Goal: Task Accomplishment & Management: Complete application form

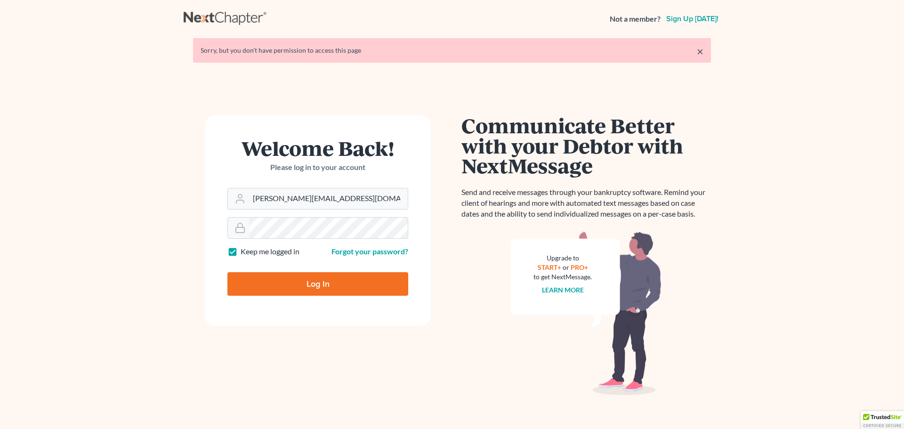
click at [316, 283] on input "Log In" at bounding box center [317, 284] width 181 height 24
type input "Thinking..."
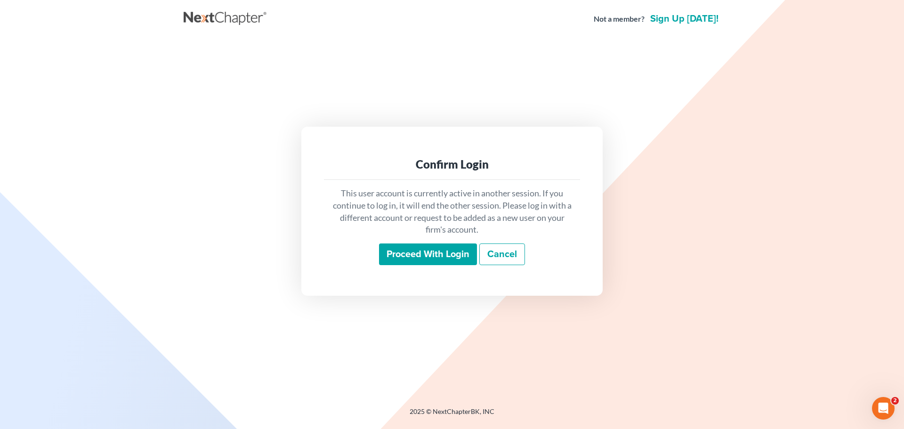
click at [442, 261] on input "Proceed with login" at bounding box center [428, 255] width 98 height 22
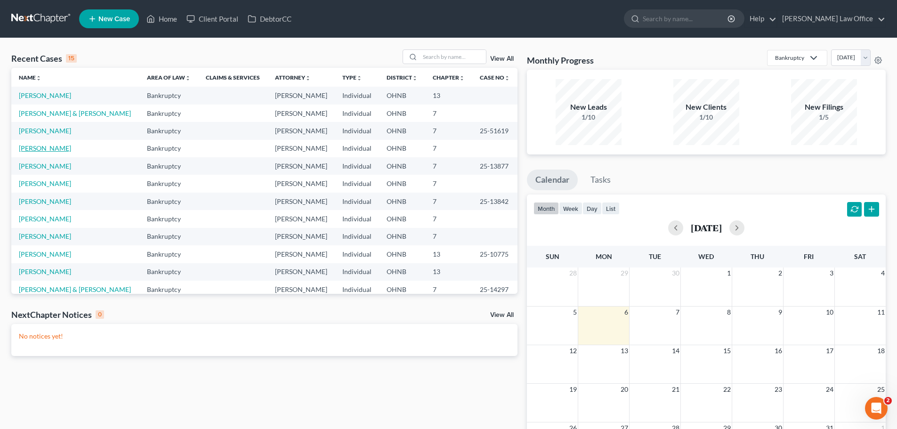
click at [64, 151] on link "[PERSON_NAME]" at bounding box center [45, 148] width 52 height 8
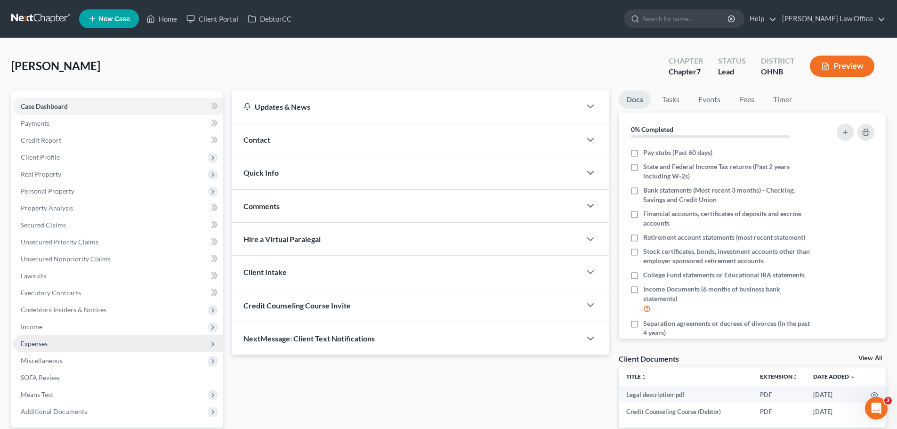
click at [45, 340] on span "Expenses" at bounding box center [34, 344] width 27 height 8
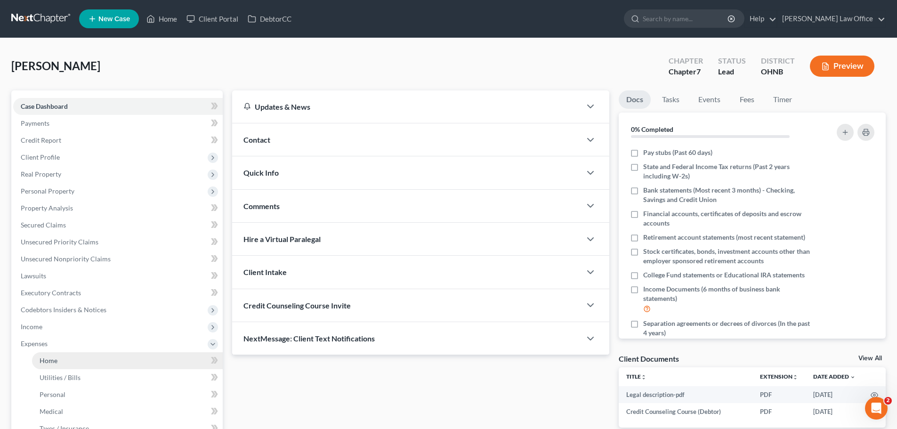
click at [63, 356] on link "Home" at bounding box center [127, 360] width 191 height 17
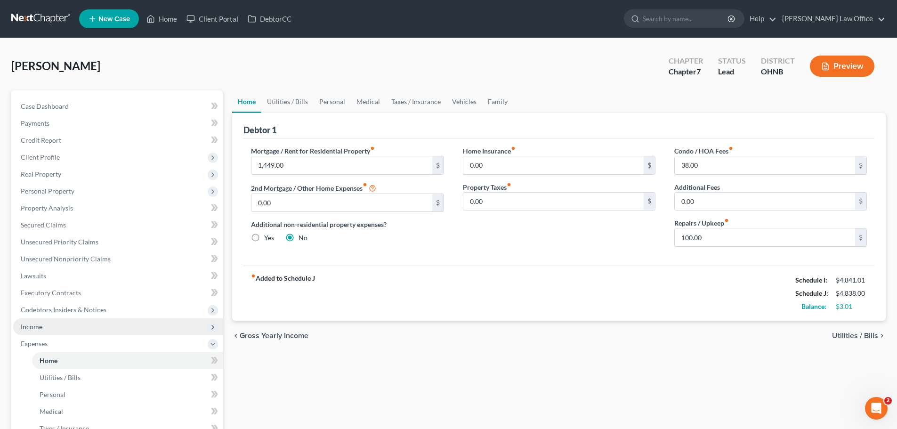
click at [53, 325] on span "Income" at bounding box center [118, 326] width 210 height 17
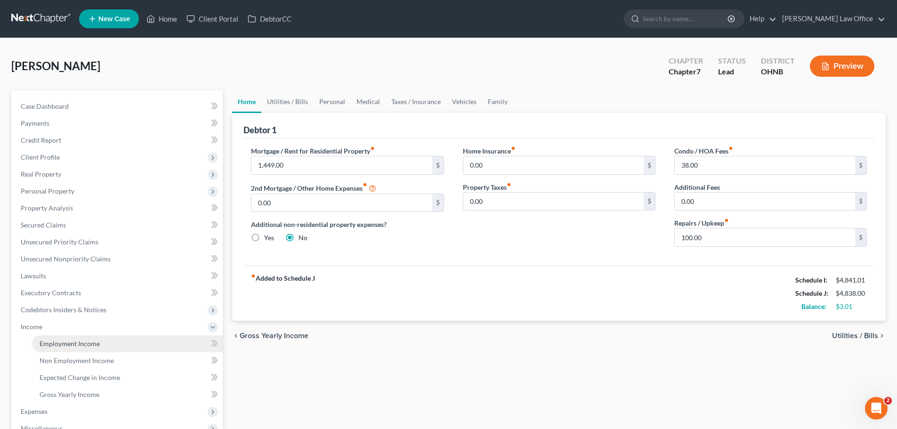
click at [72, 344] on span "Employment Income" at bounding box center [70, 344] width 60 height 8
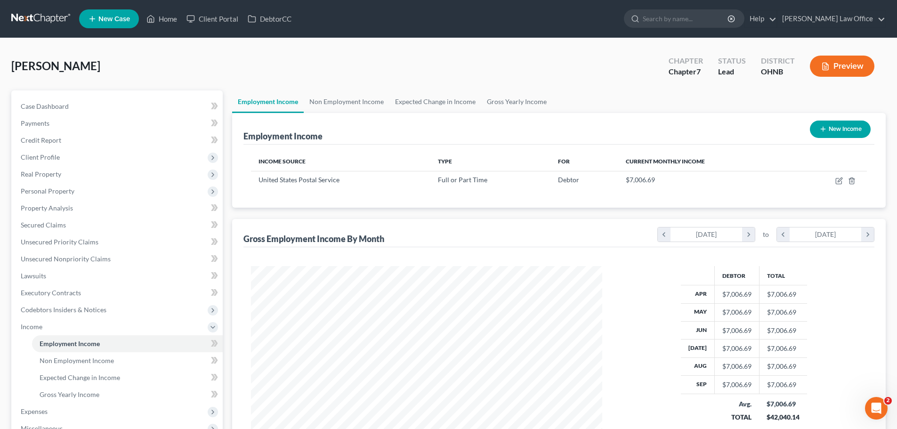
scroll to position [176, 370]
click at [71, 162] on span "Client Profile" at bounding box center [118, 157] width 210 height 17
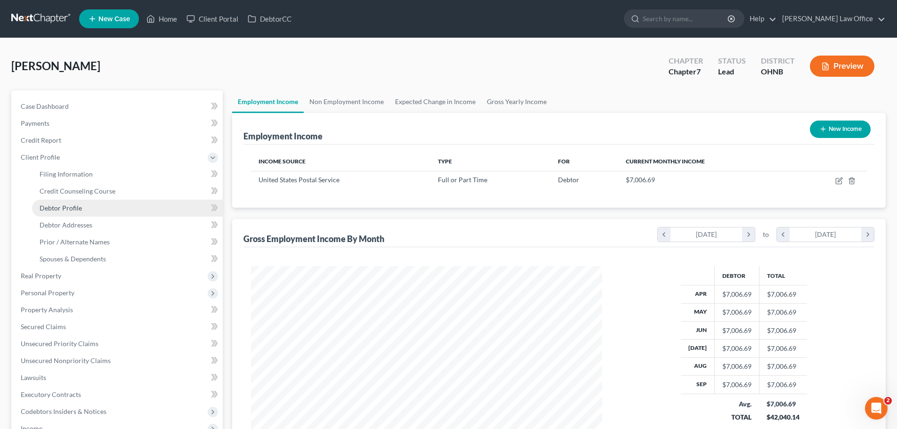
click at [109, 210] on link "Debtor Profile" at bounding box center [127, 208] width 191 height 17
select select "1"
select select "4"
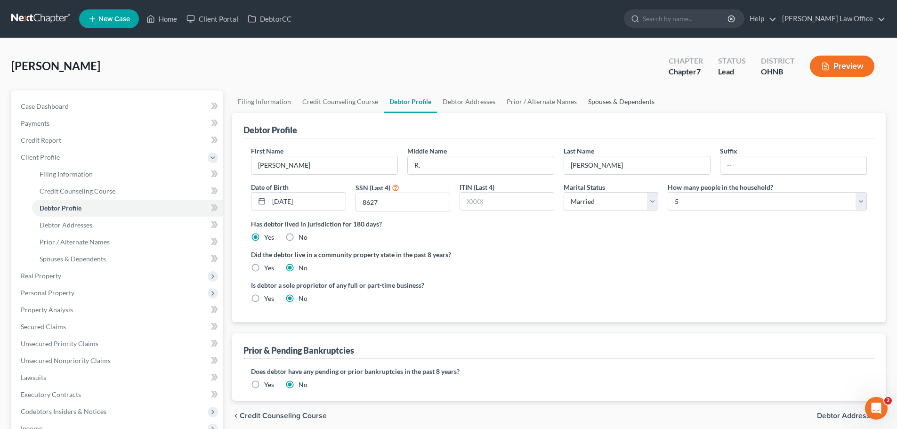
click at [624, 104] on link "Spouses & Dependents" at bounding box center [622, 101] width 78 height 23
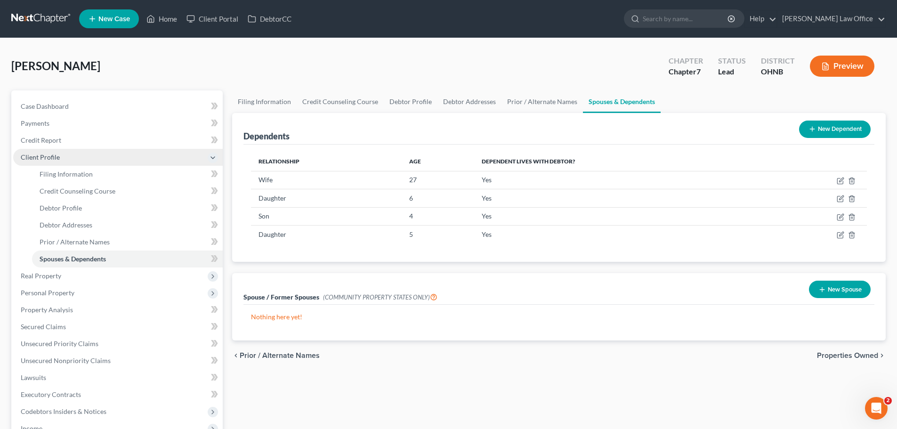
click at [73, 154] on span "Client Profile" at bounding box center [118, 157] width 210 height 17
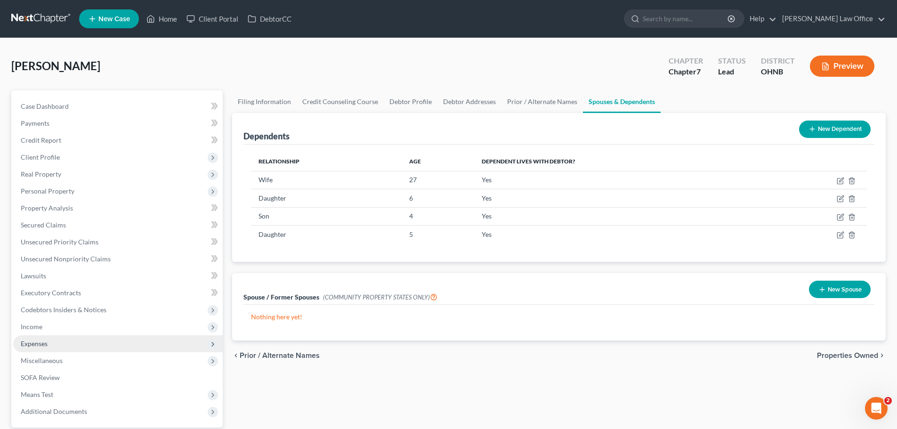
scroll to position [89, 0]
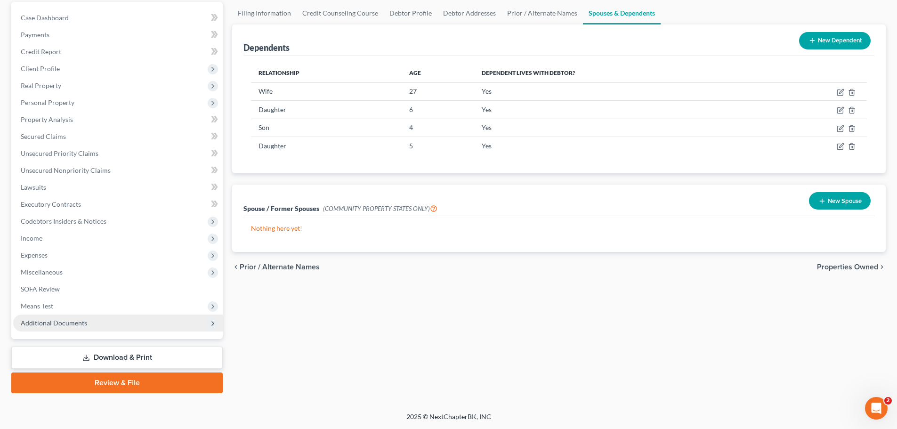
click at [65, 322] on span "Additional Documents" at bounding box center [54, 323] width 66 height 8
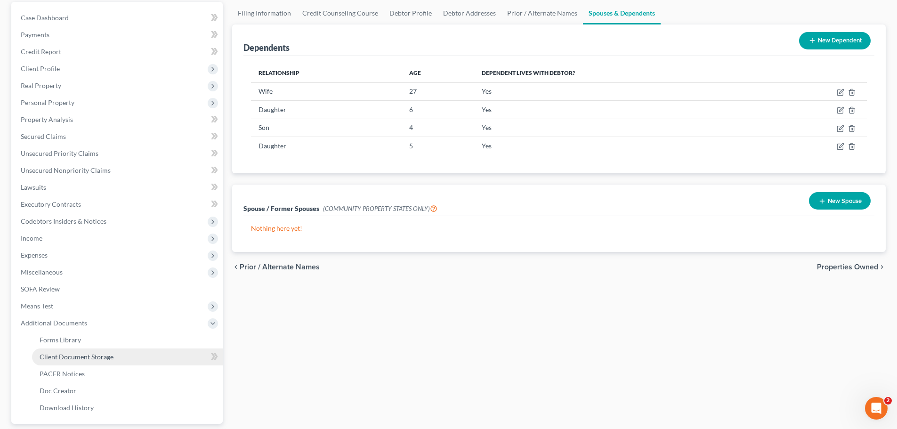
click at [85, 359] on span "Client Document Storage" at bounding box center [77, 357] width 74 height 8
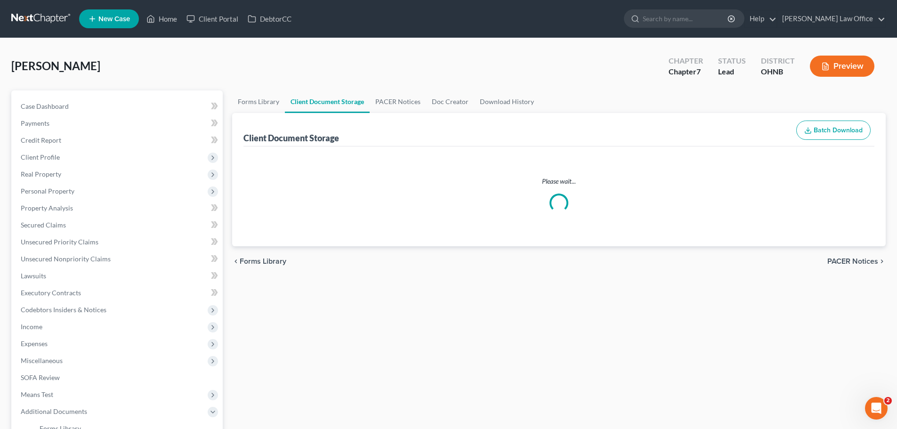
select select "5"
select select "22"
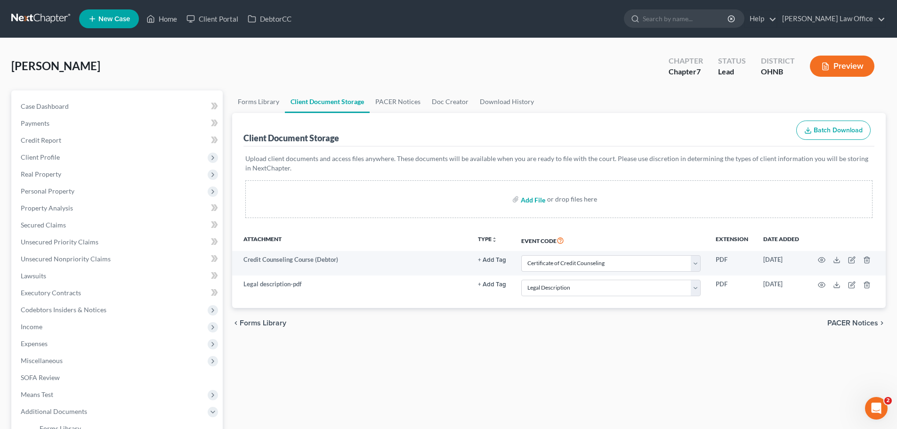
click at [528, 200] on input "file" at bounding box center [532, 199] width 23 height 17
type input "C:\fakepath\DecRe.pdf"
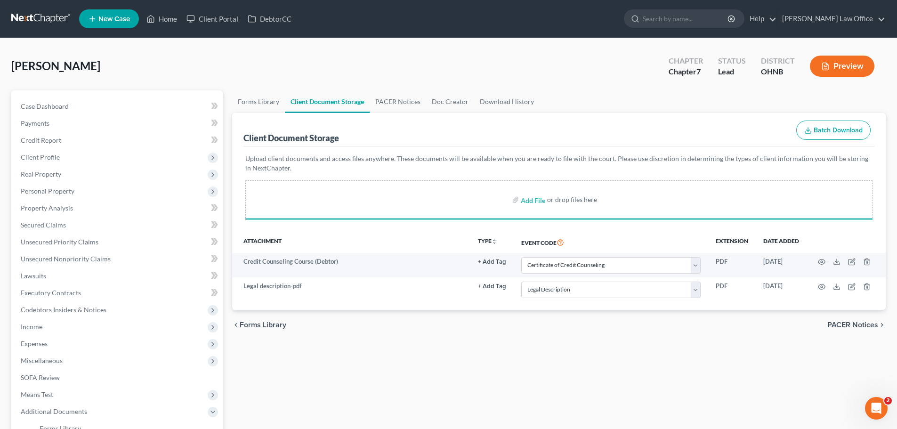
select select "5"
select select "22"
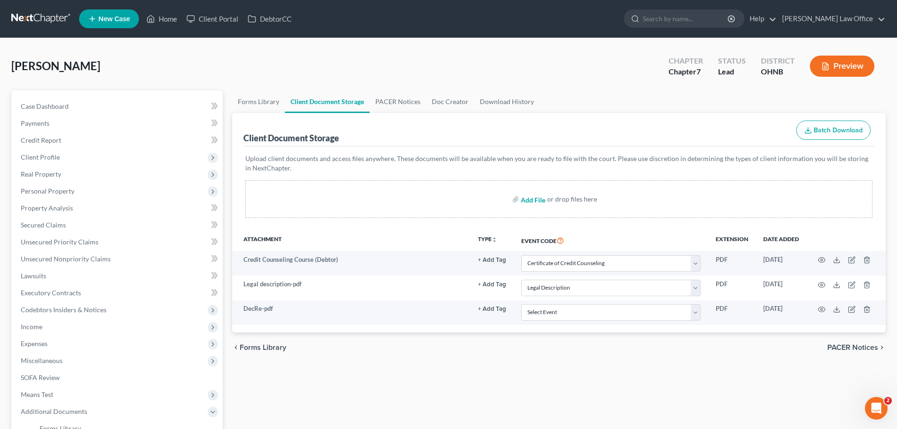
drag, startPoint x: 522, startPoint y: 197, endPoint x: 525, endPoint y: 201, distance: 4.8
click at [525, 202] on input "file" at bounding box center [532, 199] width 23 height 17
type input "C:\fakepath\PayStubs.pdf"
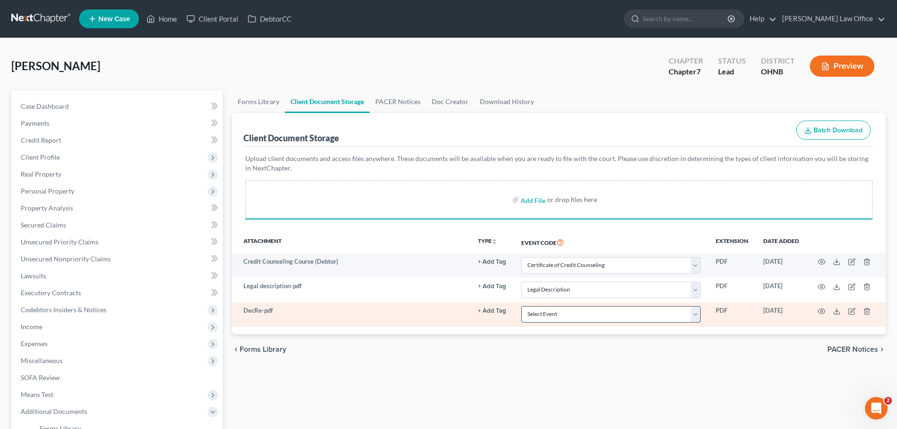
select select "5"
select select "22"
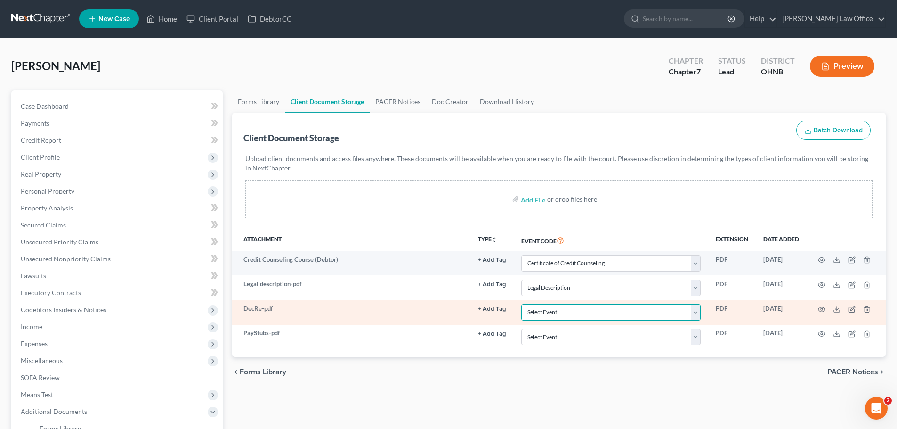
click at [572, 309] on select "Select Event 20 Largest Unsecured Creditors Amended List of Creditors (Fee) Ame…" at bounding box center [610, 312] width 179 height 16
select select "16"
click at [521, 304] on select "Select Event 20 Largest Unsecured Creditors Amended List of Creditors (Fee) Ame…" at bounding box center [610, 312] width 179 height 16
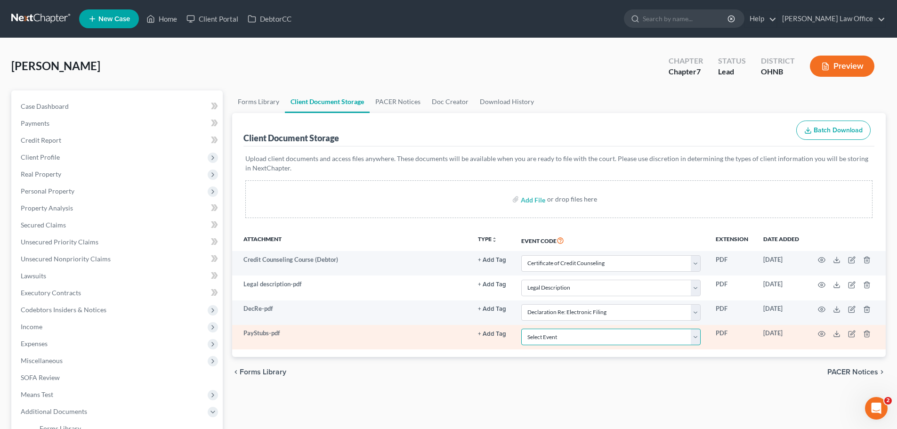
click at [580, 336] on select "Select Event 20 Largest Unsecured Creditors Amended List of Creditors (Fee) Ame…" at bounding box center [610, 337] width 179 height 16
select select "20"
click at [521, 329] on select "Select Event 20 Largest Unsecured Creditors Amended List of Creditors (Fee) Ame…" at bounding box center [610, 337] width 179 height 16
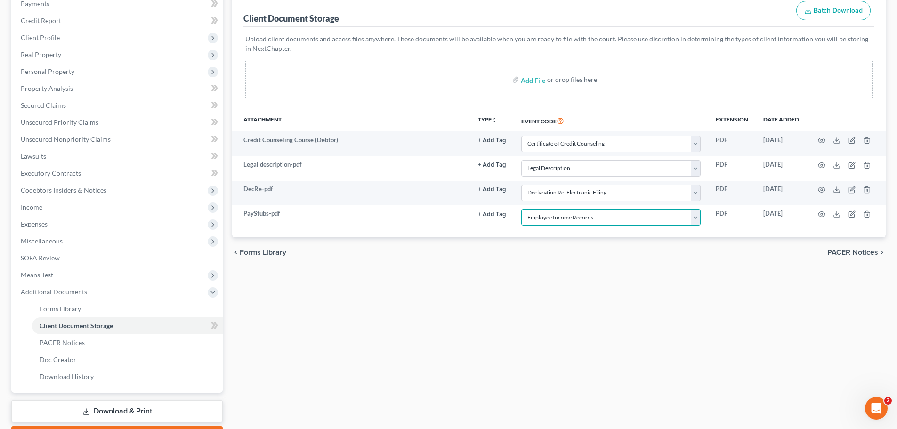
scroll to position [173, 0]
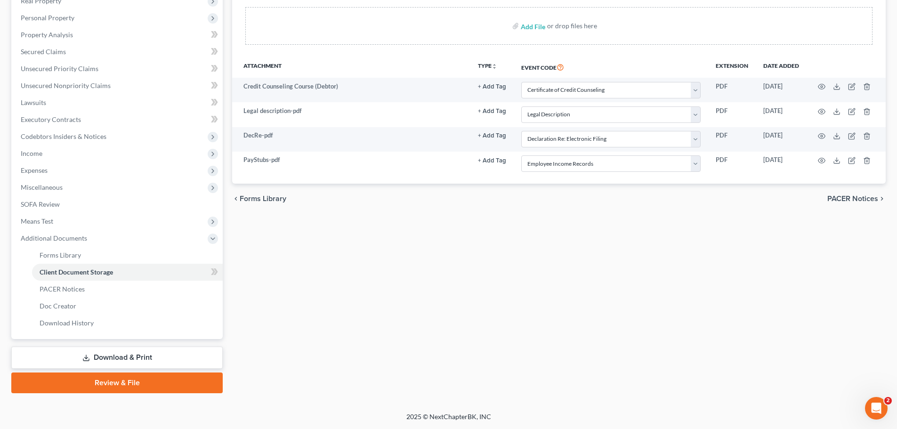
click at [122, 380] on link "Review & File" at bounding box center [116, 383] width 211 height 21
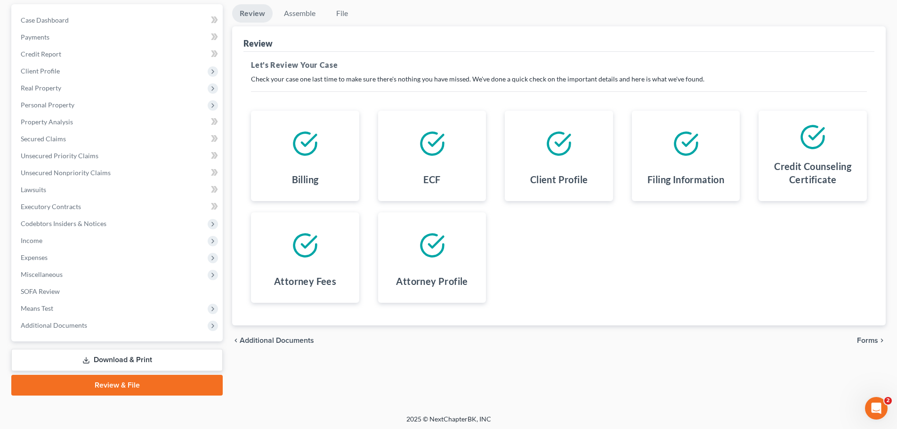
scroll to position [89, 0]
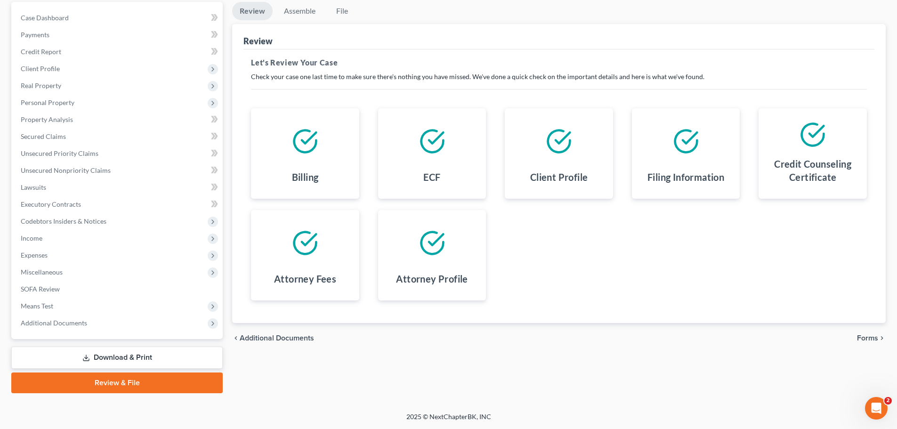
click at [869, 338] on span "Forms" at bounding box center [867, 338] width 21 height 8
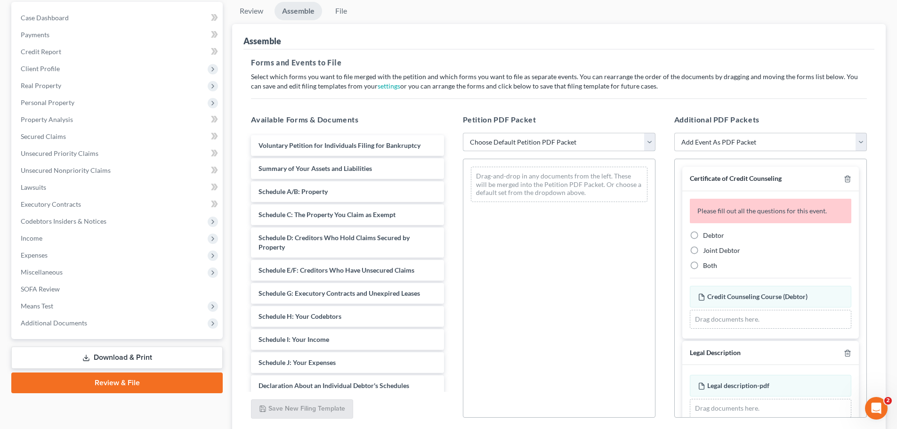
click at [567, 140] on select "Choose Default Petition PDF Packet Complete Bankruptcy Petition (all forms and …" at bounding box center [559, 142] width 193 height 19
select select "0"
click at [463, 133] on select "Choose Default Petition PDF Packet Complete Bankruptcy Petition (all forms and …" at bounding box center [559, 142] width 193 height 19
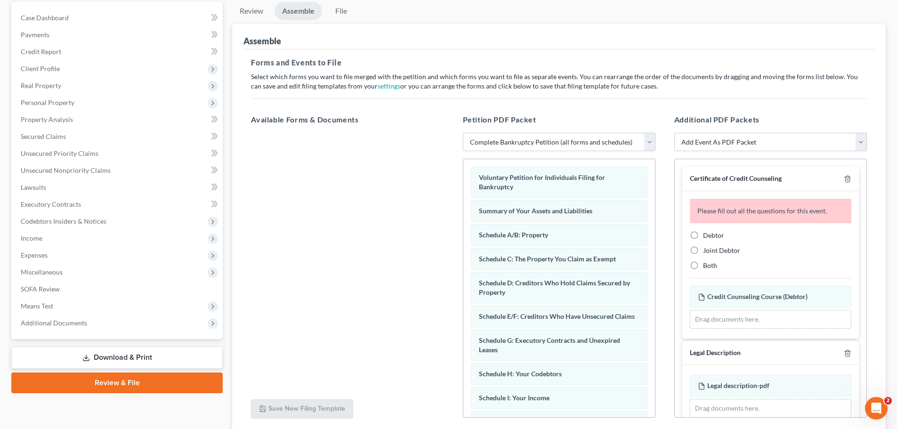
click at [703, 232] on label "Debtor" at bounding box center [713, 235] width 21 height 9
click at [707, 232] on input "Debtor" at bounding box center [710, 234] width 6 height 6
radio input "true"
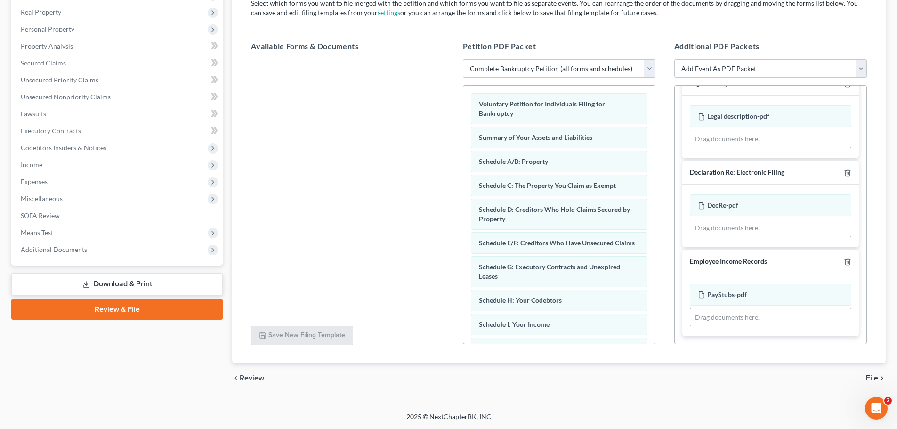
scroll to position [117, 0]
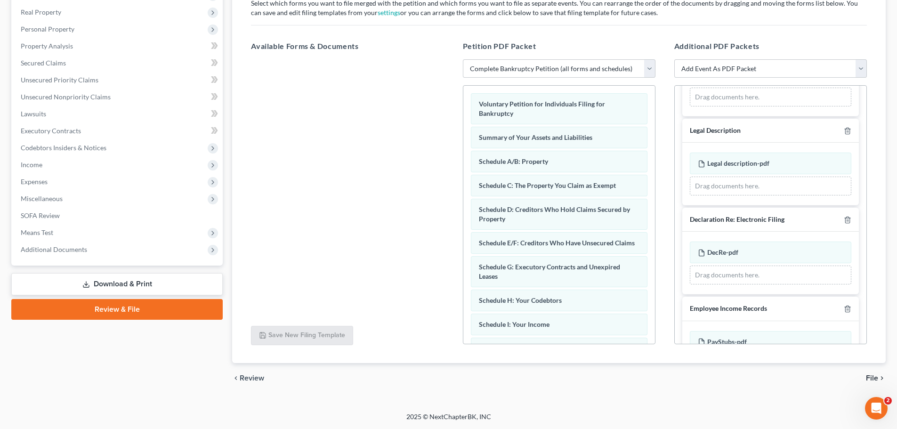
click at [874, 374] on span "File" at bounding box center [872, 378] width 12 height 8
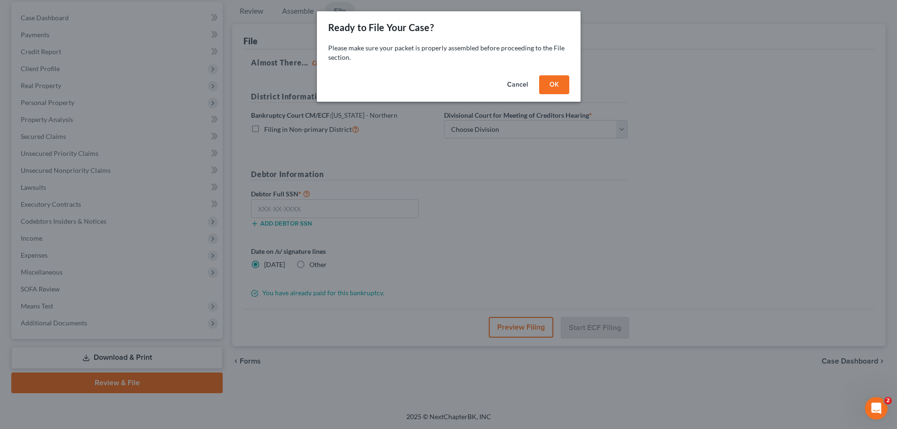
scroll to position [89, 0]
click at [555, 85] on button "OK" at bounding box center [558, 84] width 30 height 19
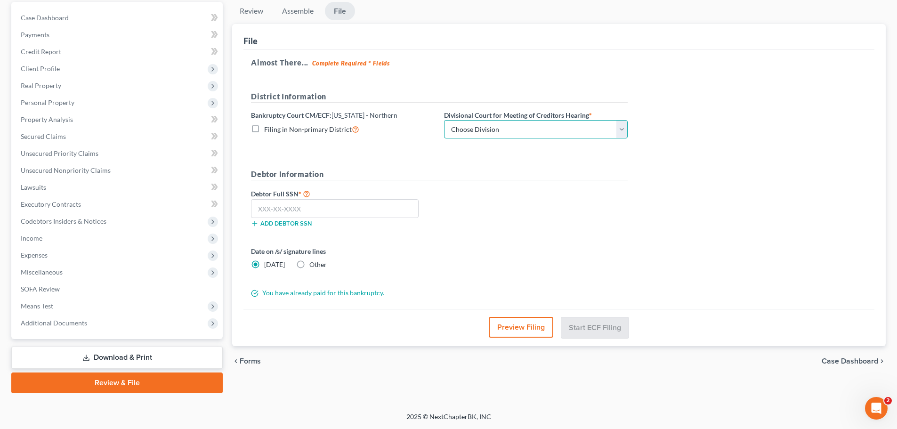
click at [536, 133] on select "Choose Division Akron [GEOGRAPHIC_DATA] [GEOGRAPHIC_DATA] [GEOGRAPHIC_DATA] [GE…" at bounding box center [536, 129] width 184 height 19
select select "2"
click at [444, 120] on select "Choose Division Akron [GEOGRAPHIC_DATA] [GEOGRAPHIC_DATA] [GEOGRAPHIC_DATA] [GE…" at bounding box center [536, 129] width 184 height 19
click at [333, 200] on input "text" at bounding box center [335, 208] width 168 height 19
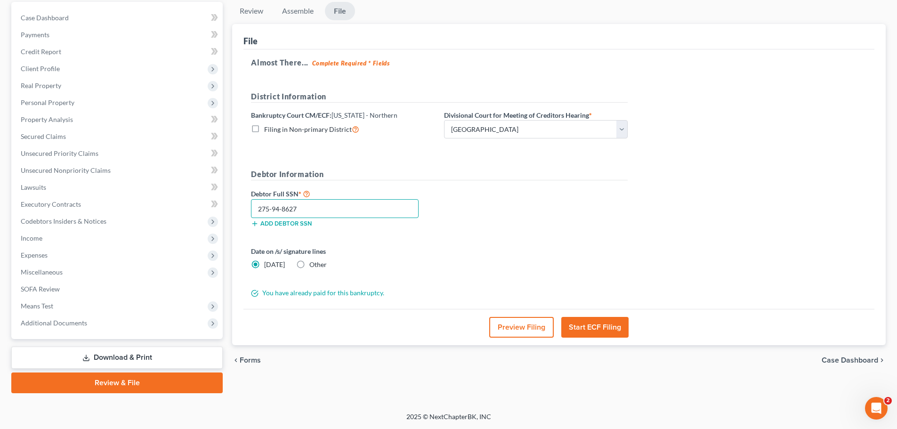
type input "275-94-8627"
click at [591, 329] on button "Start ECF Filing" at bounding box center [594, 327] width 67 height 21
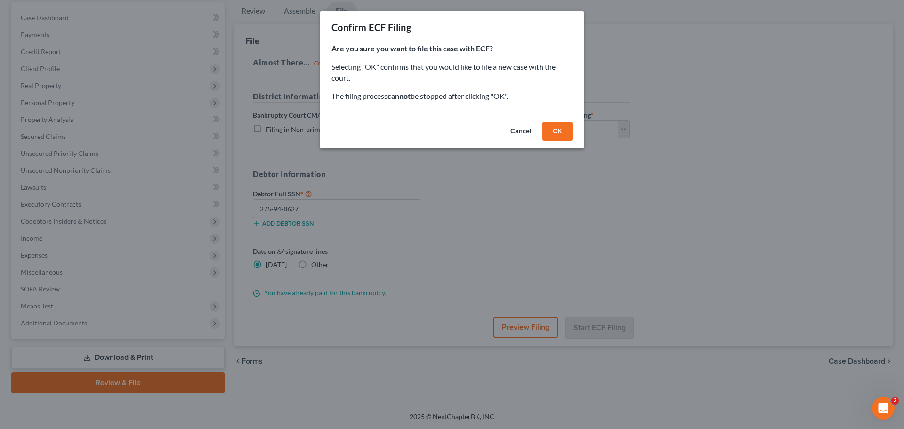
click at [557, 134] on button "OK" at bounding box center [558, 131] width 30 height 19
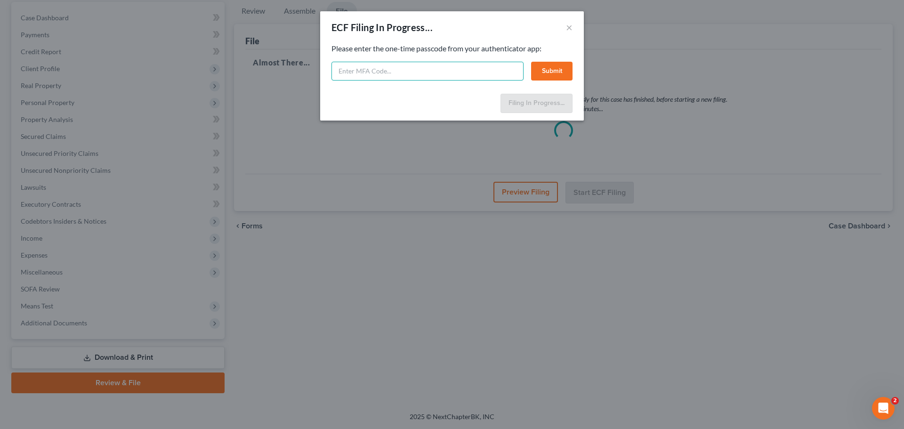
click at [368, 65] on input "text" at bounding box center [428, 71] width 192 height 19
type input "544024"
click at [549, 80] on button "Submit" at bounding box center [551, 71] width 41 height 19
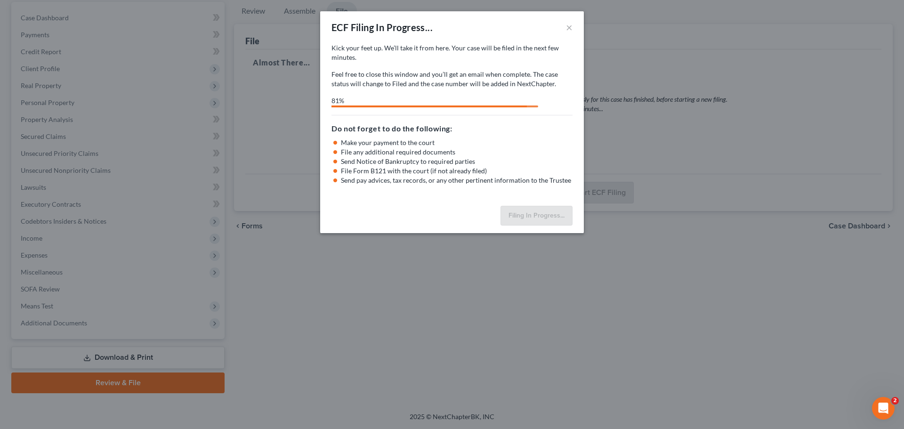
select select "2"
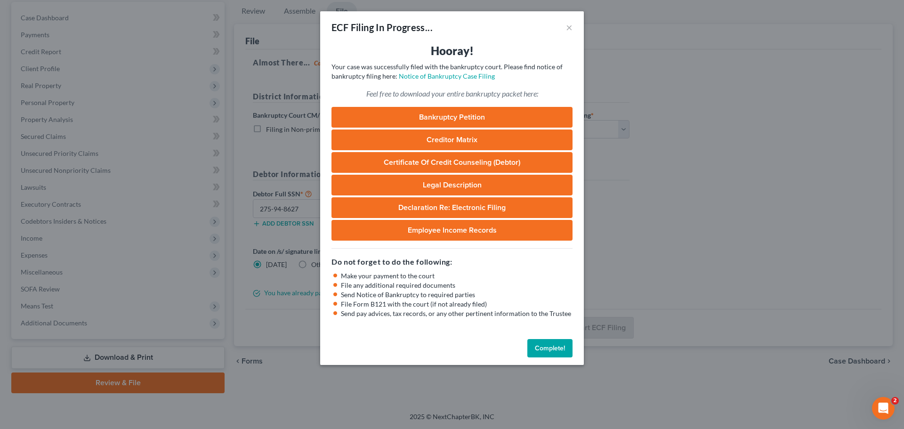
click at [573, 28] on div "ECF Filing In Progress... ×" at bounding box center [452, 27] width 264 height 32
click at [570, 28] on button "×" at bounding box center [569, 27] width 7 height 11
